Goal: Transaction & Acquisition: Subscribe to service/newsletter

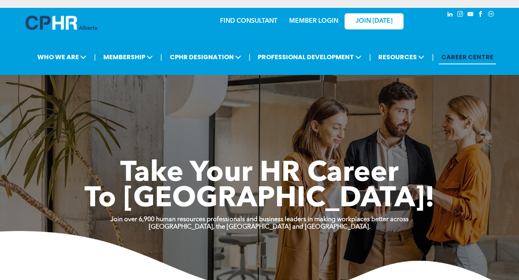
click at [326, 18] on link "MEMBER LOGIN" at bounding box center [313, 21] width 49 height 6
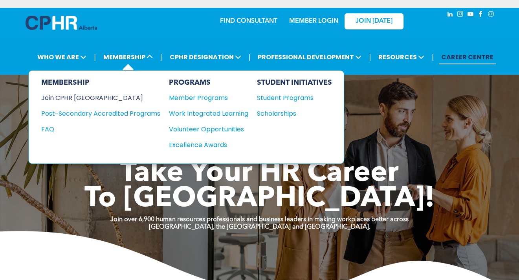
click at [99, 93] on div "Join CPHR [GEOGRAPHIC_DATA]" at bounding box center [94, 98] width 107 height 10
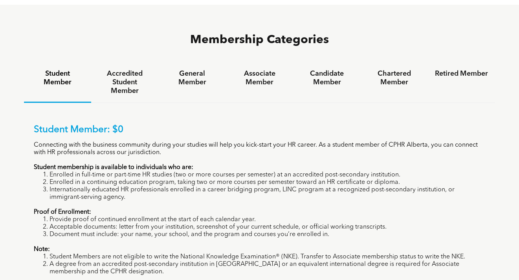
scroll to position [510, 0]
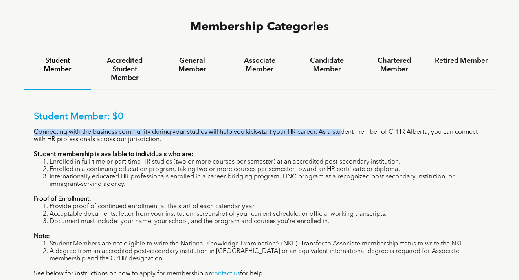
drag, startPoint x: 35, startPoint y: 87, endPoint x: 345, endPoint y: 82, distance: 310.1
click at [345, 111] on div "Student Member: $0 Connecting with the business community during your studies w…" at bounding box center [259, 194] width 451 height 166
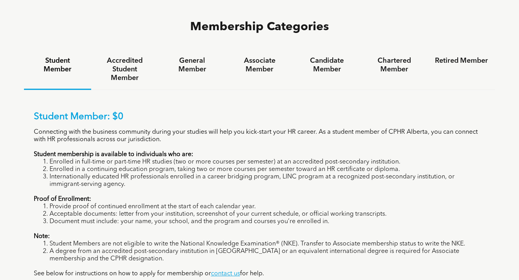
drag, startPoint x: 345, startPoint y: 82, endPoint x: 277, endPoint y: 98, distance: 69.7
click at [278, 111] on div "Student Member: $0 Connecting with the business community during your studies w…" at bounding box center [259, 194] width 451 height 166
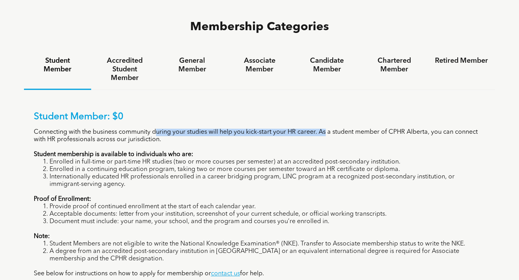
drag, startPoint x: 155, startPoint y: 89, endPoint x: 328, endPoint y: 89, distance: 172.7
click at [328, 129] on p "Connecting with the business community during your studies will help you kick-s…" at bounding box center [259, 136] width 451 height 15
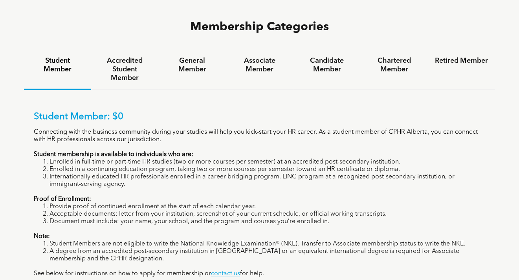
drag, startPoint x: 328, startPoint y: 89, endPoint x: 333, endPoint y: 99, distance: 10.4
click at [333, 111] on div "Student Member: $0 Connecting with the business community during your studies w…" at bounding box center [259, 194] width 451 height 166
drag, startPoint x: 35, startPoint y: 96, endPoint x: 159, endPoint y: 99, distance: 124.5
click at [159, 111] on div "Student Member: $0 Connecting with the business community during your studies w…" at bounding box center [259, 194] width 451 height 166
drag, startPoint x: 159, startPoint y: 99, endPoint x: 154, endPoint y: 109, distance: 11.8
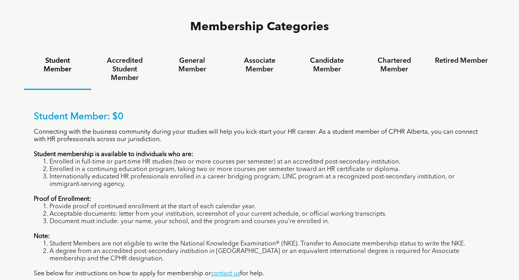
click at [154, 152] on strong "Student membership is available to individuals who are:" at bounding box center [113, 155] width 159 height 6
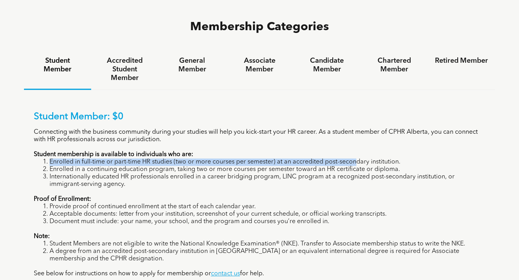
drag, startPoint x: 49, startPoint y: 117, endPoint x: 363, endPoint y: 114, distance: 314.0
click at [363, 159] on li "Enrolled in full-time or part-time HR studies (two or more courses per semester…" at bounding box center [267, 162] width 436 height 7
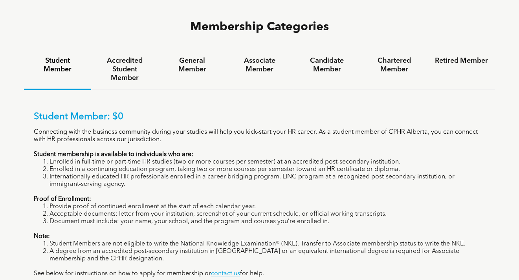
drag, startPoint x: 363, startPoint y: 114, endPoint x: 345, endPoint y: 124, distance: 20.1
click at [345, 166] on li "Enrolled in a continuing education program, taking two or more courses per seme…" at bounding box center [267, 169] width 436 height 7
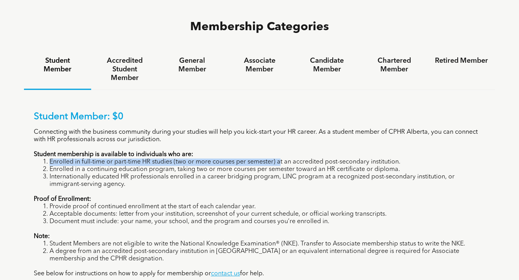
drag, startPoint x: 291, startPoint y: 116, endPoint x: 409, endPoint y: 114, distance: 117.4
click at [409, 159] on li "Enrolled in full-time or part-time HR studies (two or more courses per semester…" at bounding box center [267, 162] width 436 height 7
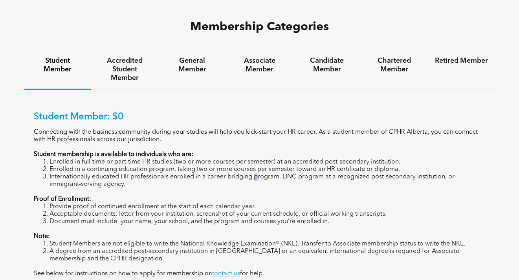
drag, startPoint x: 409, startPoint y: 114, endPoint x: 252, endPoint y: 135, distance: 157.7
click at [254, 174] on li "Internationally educated HR professionals enrolled in a career bridging program…" at bounding box center [267, 181] width 436 height 15
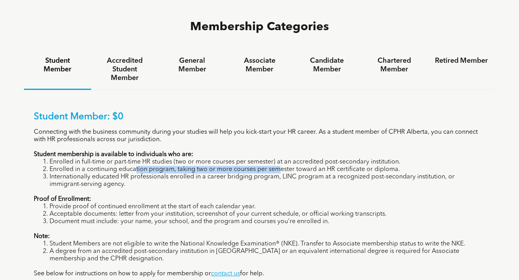
drag, startPoint x: 264, startPoint y: 128, endPoint x: 279, endPoint y: 127, distance: 15.4
click at [279, 166] on li "Enrolled in a continuing education program, taking two or more courses per seme…" at bounding box center [267, 169] width 436 height 7
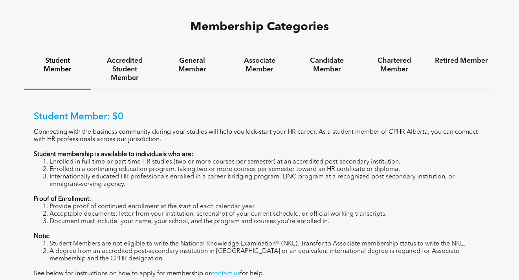
drag, startPoint x: 279, startPoint y: 127, endPoint x: 213, endPoint y: 138, distance: 67.3
click at [213, 174] on li "Internationally educated HR professionals enrolled in a career bridging program…" at bounding box center [267, 181] width 436 height 15
drag, startPoint x: 179, startPoint y: 126, endPoint x: 305, endPoint y: 126, distance: 126.4
click at [305, 166] on li "Enrolled in a continuing education program, taking two or more courses per seme…" at bounding box center [267, 169] width 436 height 7
drag, startPoint x: 305, startPoint y: 126, endPoint x: 311, endPoint y: 134, distance: 9.6
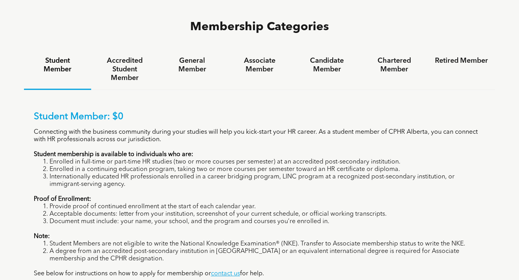
click at [311, 174] on li "Internationally educated HR professionals enrolled in a career bridging program…" at bounding box center [267, 181] width 436 height 15
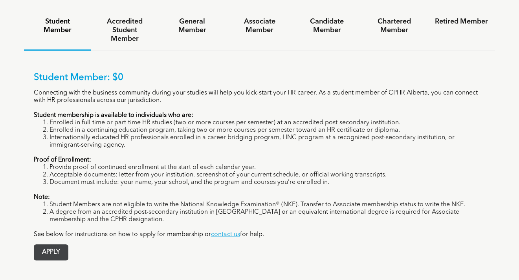
click at [49, 245] on span "APPLY" at bounding box center [51, 252] width 34 height 15
